Goal: Information Seeking & Learning: Learn about a topic

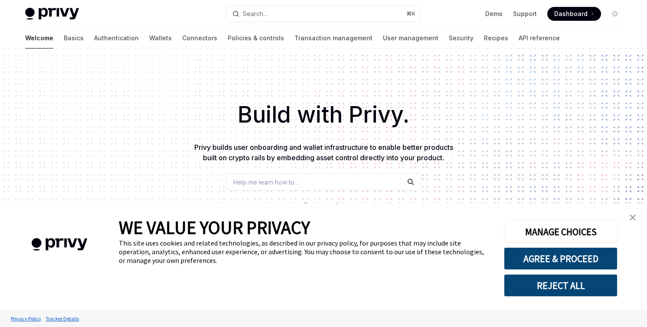
click at [632, 218] on img "close banner" at bounding box center [632, 218] width 6 height 6
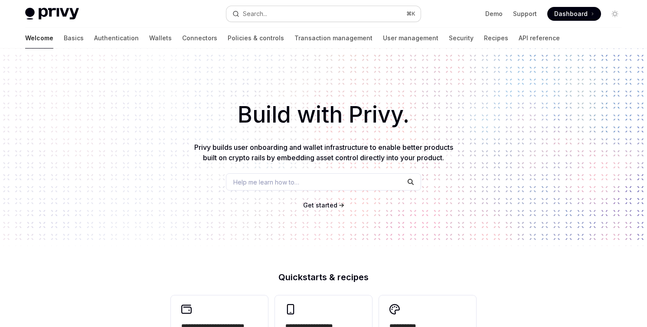
click at [258, 18] on div "Search..." at bounding box center [255, 14] width 24 height 10
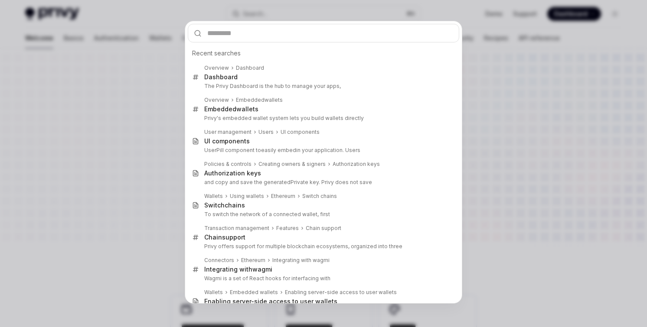
click at [487, 43] on div "Recent searches Overview Dashboard Dashboard The Privy Dashboard is the hub to …" at bounding box center [323, 163] width 647 height 327
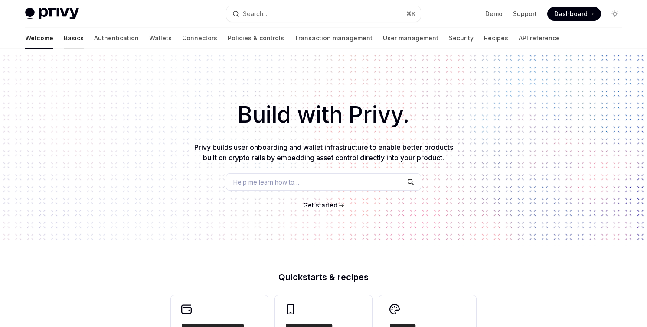
click at [64, 36] on link "Basics" at bounding box center [74, 38] width 20 height 21
type textarea "*"
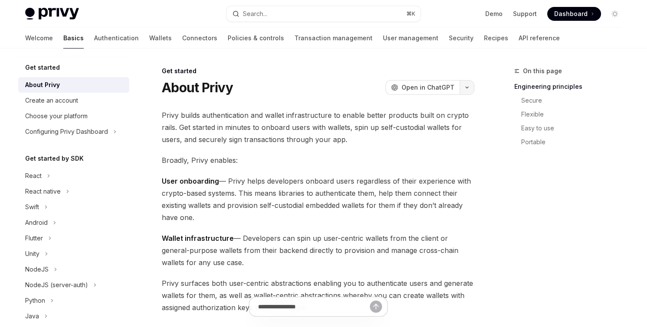
click at [468, 88] on icon "button" at bounding box center [467, 87] width 10 height 3
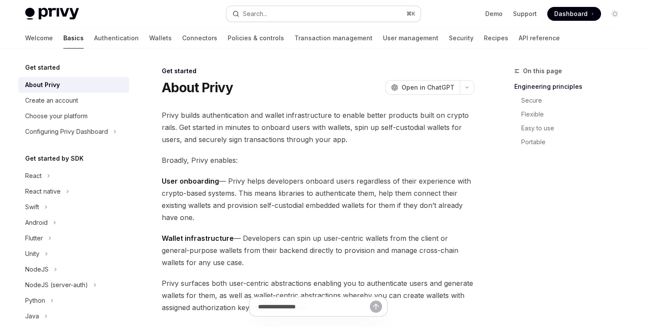
click at [343, 15] on button "Search... ⌘ K" at bounding box center [323, 14] width 194 height 16
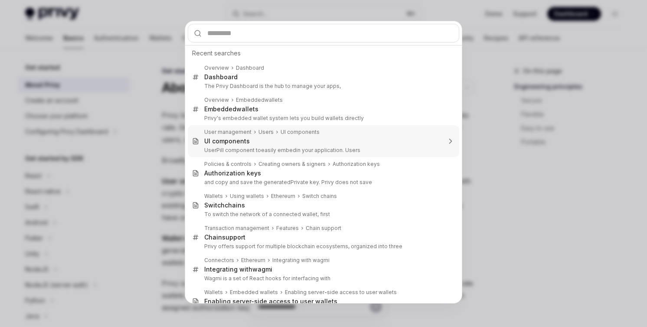
scroll to position [18, 0]
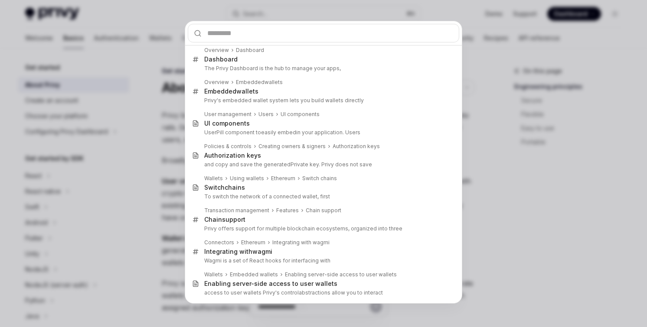
click at [505, 127] on div "Recent searches Overview Dashboard Dashboard The Privy Dashboard is the hub to …" at bounding box center [323, 163] width 647 height 327
